Goal: Task Accomplishment & Management: Use online tool/utility

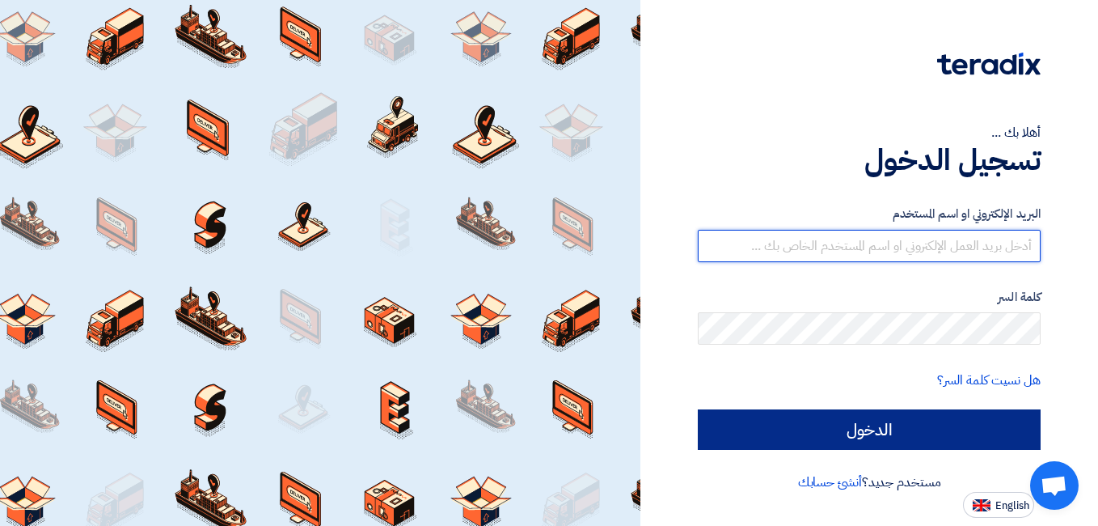
type input "[EMAIL_ADDRESS][DOMAIN_NAME]"
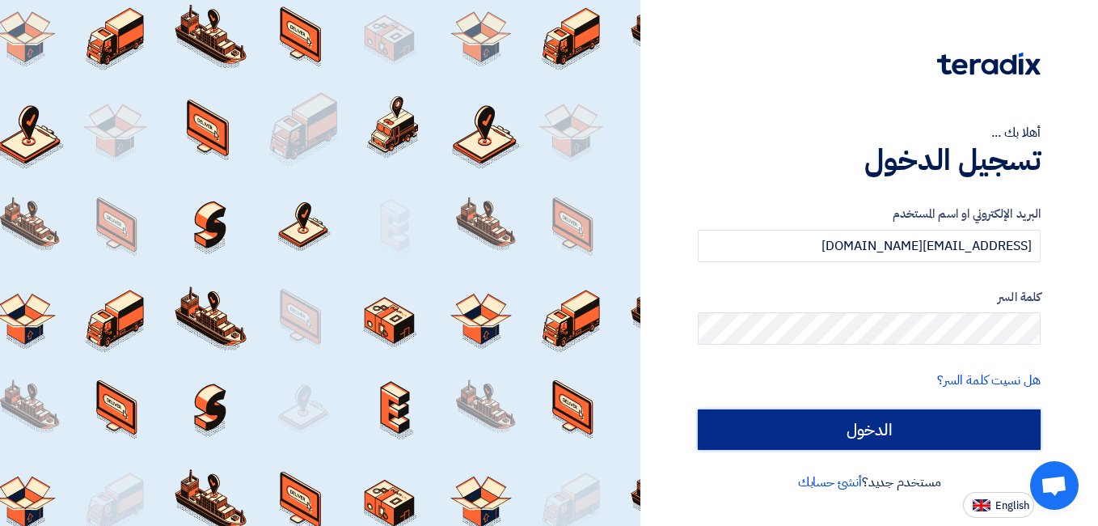
click at [820, 420] on input "الدخول" at bounding box center [869, 429] width 343 height 40
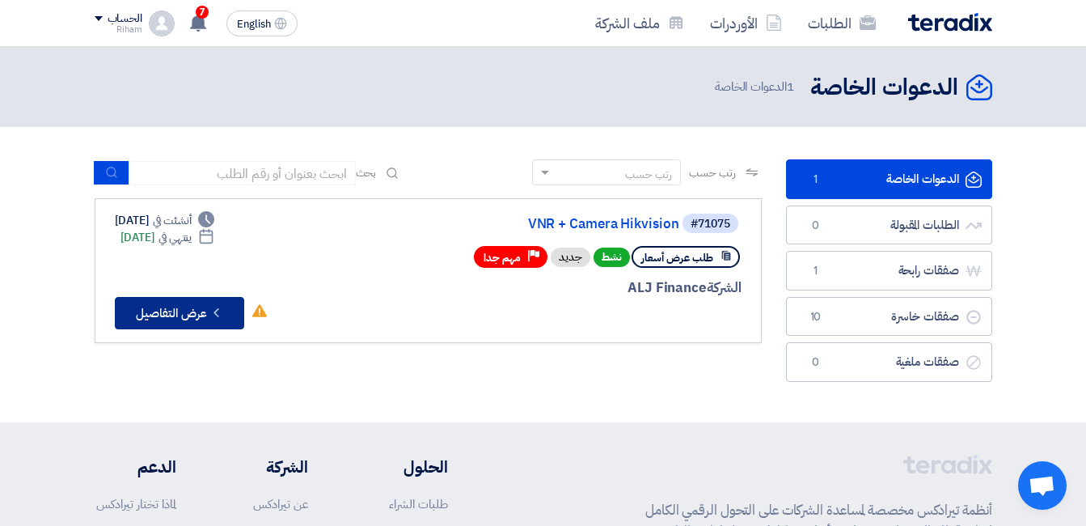
click at [180, 299] on button "Check details عرض التفاصيل" at bounding box center [179, 313] width 129 height 32
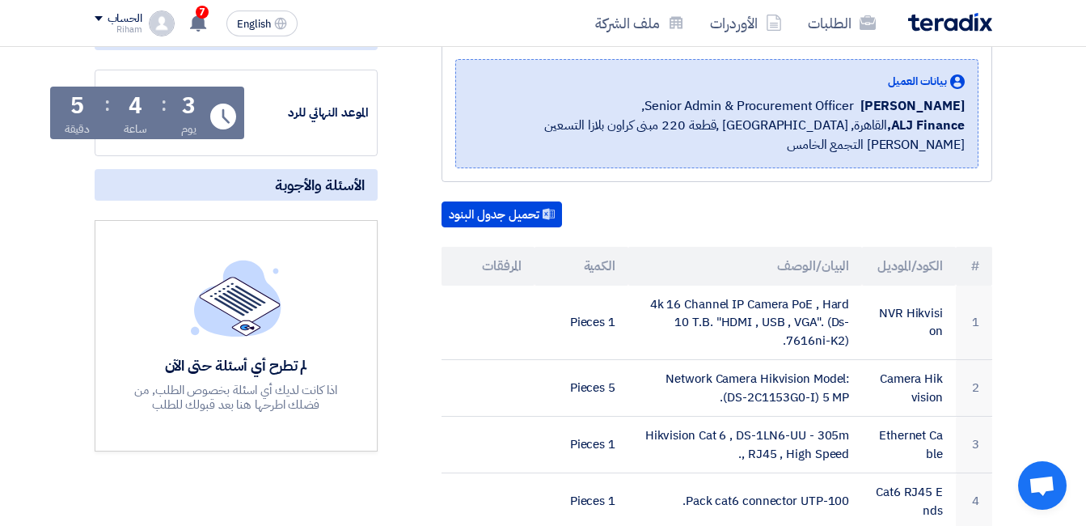
scroll to position [323, 0]
